Goal: Task Accomplishment & Management: Manage account settings

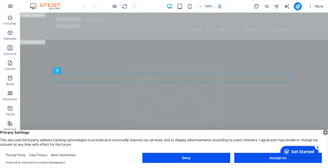
click at [11, 4] on icon "button" at bounding box center [10, 6] width 6 height 6
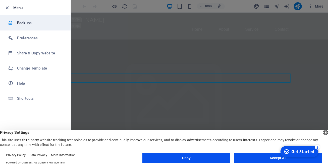
click at [21, 28] on li "Backups" at bounding box center [35, 22] width 70 height 15
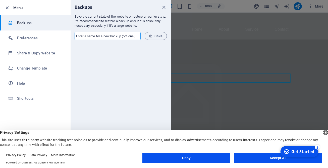
click at [124, 37] on input "text" at bounding box center [108, 36] width 66 height 8
click at [263, 159] on button "Accept All" at bounding box center [278, 158] width 88 height 10
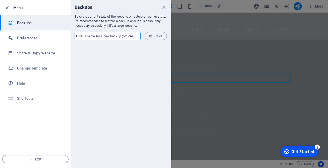
click at [119, 38] on input "text" at bounding box center [108, 36] width 66 height 8
click at [115, 35] on input "before investigation" at bounding box center [108, 36] width 66 height 8
paste input "NC-OGR-6351"
type input "before investigation, chat NC-OGR-6351"
click at [154, 37] on span "Save" at bounding box center [156, 36] width 14 height 4
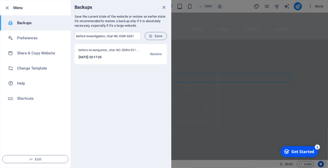
click at [192, 61] on div at bounding box center [164, 84] width 328 height 168
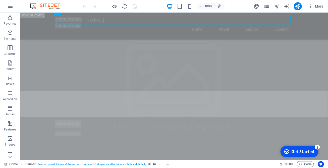
scroll to position [79, 0]
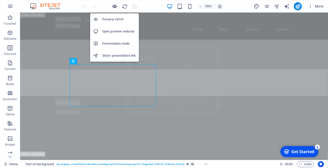
click at [113, 8] on icon "button" at bounding box center [115, 7] width 6 height 6
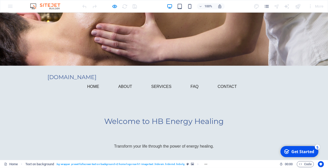
scroll to position [0, 0]
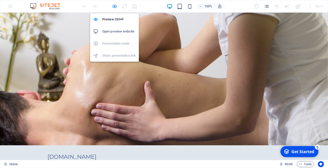
click at [117, 7] on icon "button" at bounding box center [115, 7] width 6 height 6
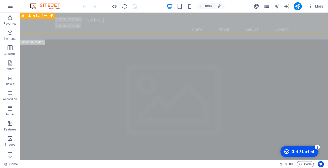
click at [35, 15] on span "Menu Bar" at bounding box center [33, 15] width 13 height 3
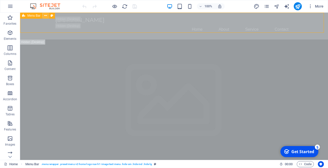
click at [47, 15] on icon at bounding box center [45, 15] width 3 height 5
click at [27, 16] on div "Menu Bar" at bounding box center [31, 16] width 22 height 6
click at [45, 16] on icon at bounding box center [45, 15] width 3 height 5
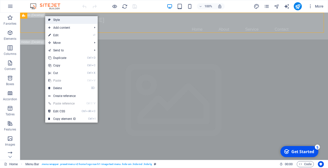
click at [55, 20] on link "Style" at bounding box center [71, 20] width 53 height 8
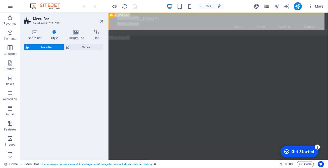
select select "rem"
select select "preset-menu-v2-home-logo-nav-h1-image-text-menu"
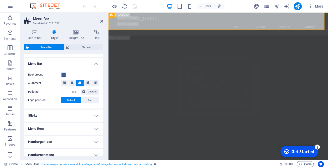
scroll to position [91, 0]
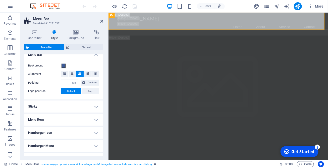
click at [93, 118] on h4 "Menu Item" at bounding box center [63, 119] width 79 height 12
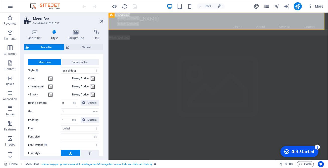
scroll to position [127, 0]
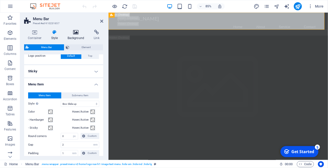
click at [76, 35] on h4 "Background" at bounding box center [77, 35] width 26 height 11
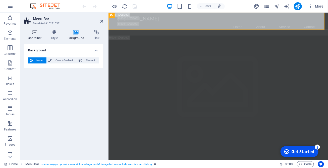
click at [37, 33] on icon at bounding box center [34, 32] width 21 height 5
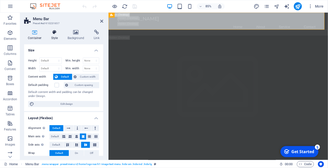
click at [51, 33] on icon at bounding box center [54, 32] width 14 height 5
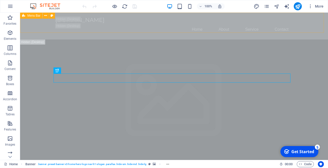
click at [30, 15] on span "Menu Bar" at bounding box center [33, 15] width 13 height 3
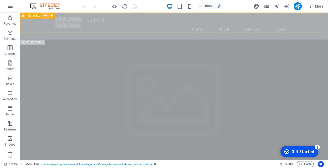
click at [46, 15] on icon at bounding box center [45, 15] width 3 height 5
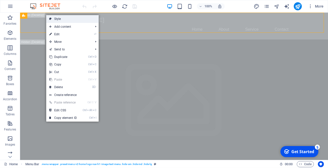
click at [53, 17] on link "Style" at bounding box center [72, 19] width 53 height 8
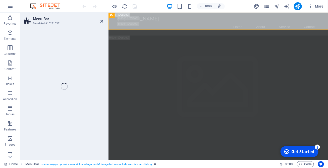
select select "rem"
select select "preset-menu-v2-home-logo-nav-h1-image-text-menu"
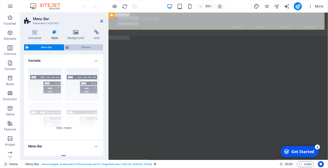
click at [81, 46] on span "Element" at bounding box center [86, 47] width 31 height 6
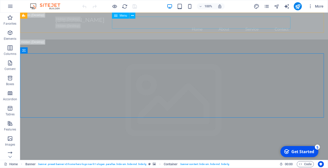
click at [123, 17] on span "Menu" at bounding box center [124, 15] width 8 height 3
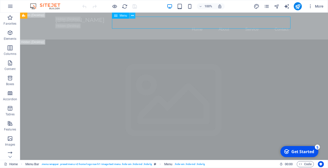
click at [132, 15] on icon at bounding box center [132, 15] width 3 height 5
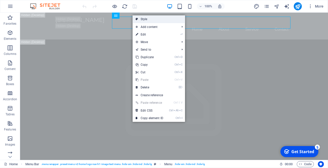
click at [140, 18] on link "Style" at bounding box center [159, 19] width 53 height 8
select select "rem"
select select "preset-menu-v2-home-logo-nav-h1-image-text-menu"
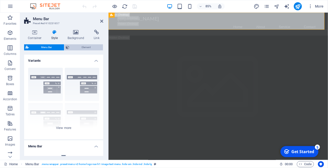
click at [88, 46] on span "Element" at bounding box center [86, 47] width 31 height 6
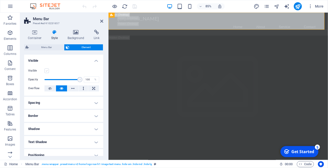
click at [46, 71] on label at bounding box center [46, 70] width 5 height 5
click at [0, 0] on input "Visible" at bounding box center [0, 0] width 0 height 0
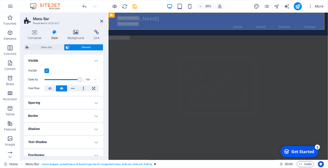
click at [46, 71] on label at bounding box center [46, 70] width 5 height 5
click at [0, 0] on input "Visible" at bounding box center [0, 0] width 0 height 0
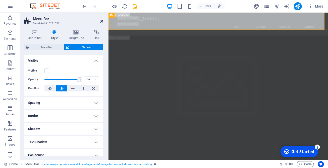
click at [101, 23] on icon at bounding box center [101, 21] width 3 height 4
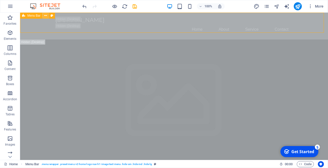
click at [44, 15] on button at bounding box center [46, 16] width 6 height 6
click at [46, 16] on icon at bounding box center [45, 15] width 3 height 5
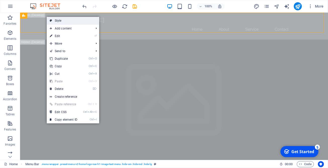
click at [50, 20] on icon at bounding box center [51, 21] width 3 height 8
select select "rem"
select select "preset-menu-v2-home-logo-nav-h1-image-text-menu"
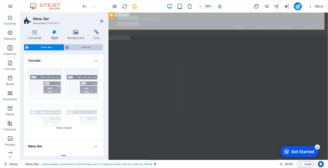
click at [93, 46] on span "Element" at bounding box center [86, 47] width 31 height 6
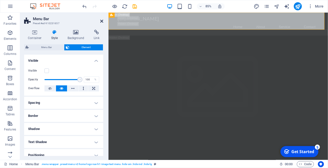
click at [101, 22] on icon at bounding box center [101, 21] width 3 height 4
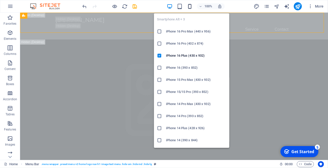
click at [188, 6] on icon "button" at bounding box center [190, 7] width 6 height 6
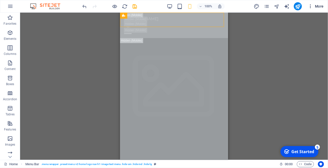
click at [310, 7] on icon "button" at bounding box center [310, 6] width 5 height 5
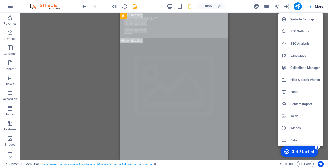
click at [172, 7] on div at bounding box center [164, 84] width 328 height 168
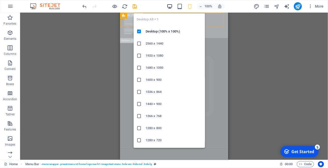
click at [169, 7] on icon "button" at bounding box center [170, 7] width 6 height 6
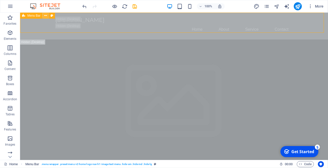
click at [46, 14] on icon at bounding box center [45, 15] width 3 height 5
click at [47, 17] on icon at bounding box center [45, 15] width 3 height 5
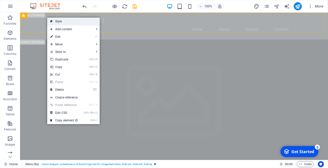
click at [52, 22] on icon at bounding box center [51, 22] width 3 height 8
select select "rem"
select select "preset-menu-v2-home-logo-nav-h1-image-text-menu"
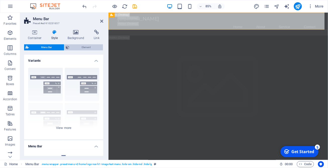
click at [77, 46] on span "Element" at bounding box center [86, 47] width 31 height 6
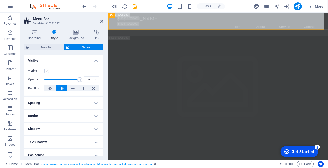
click at [47, 71] on label at bounding box center [46, 70] width 5 height 5
click at [0, 0] on input "Visible" at bounding box center [0, 0] width 0 height 0
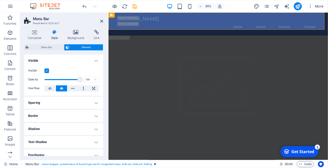
click at [48, 72] on label at bounding box center [46, 70] width 5 height 5
click at [0, 0] on input "Visible" at bounding box center [0, 0] width 0 height 0
